Goal: Task Accomplishment & Management: Use online tool/utility

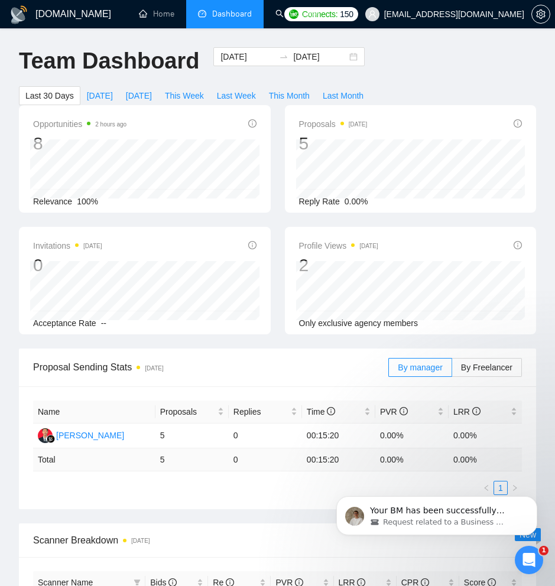
click at [51, 11] on h1 "[DOMAIN_NAME]" at bounding box center [73, 14] width 76 height 28
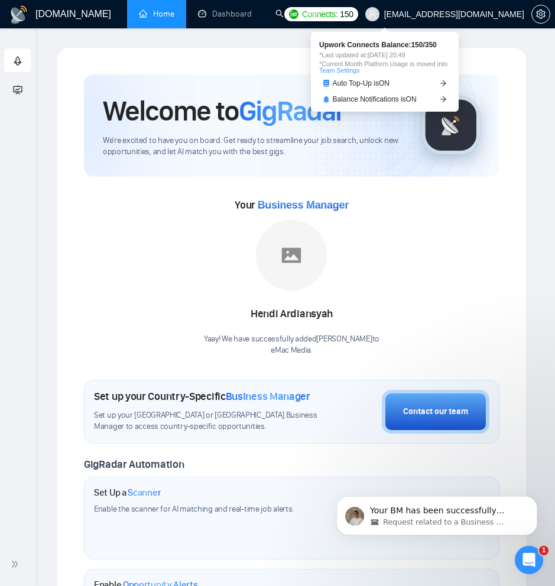
click at [337, 17] on span "Connects:" at bounding box center [319, 14] width 35 height 13
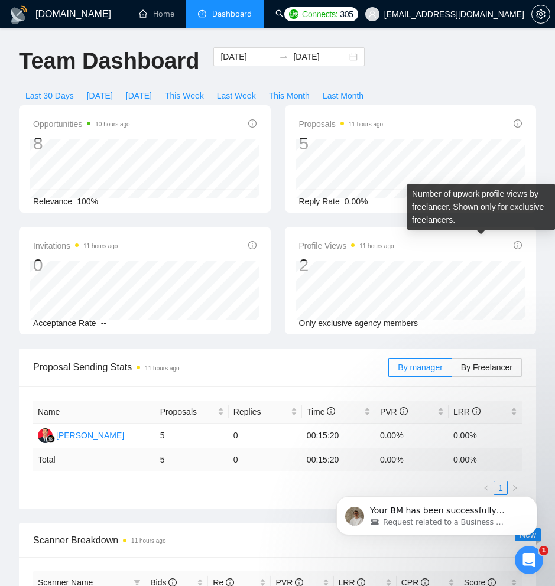
click at [518, 246] on icon "info-circle" at bounding box center [517, 245] width 8 height 8
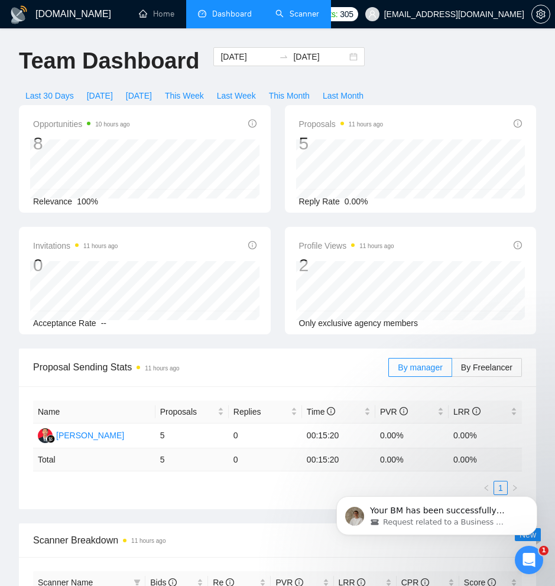
click at [304, 11] on link "Scanner" at bounding box center [297, 14] width 44 height 10
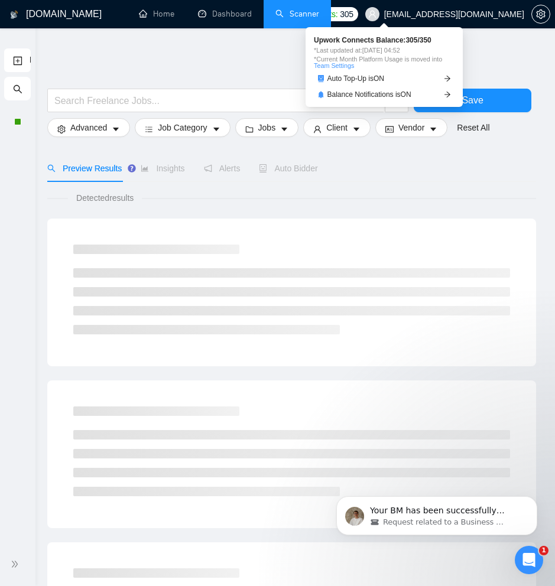
click at [337, 15] on span "Connects:" at bounding box center [319, 14] width 35 height 13
